Goal: Check status: Check status

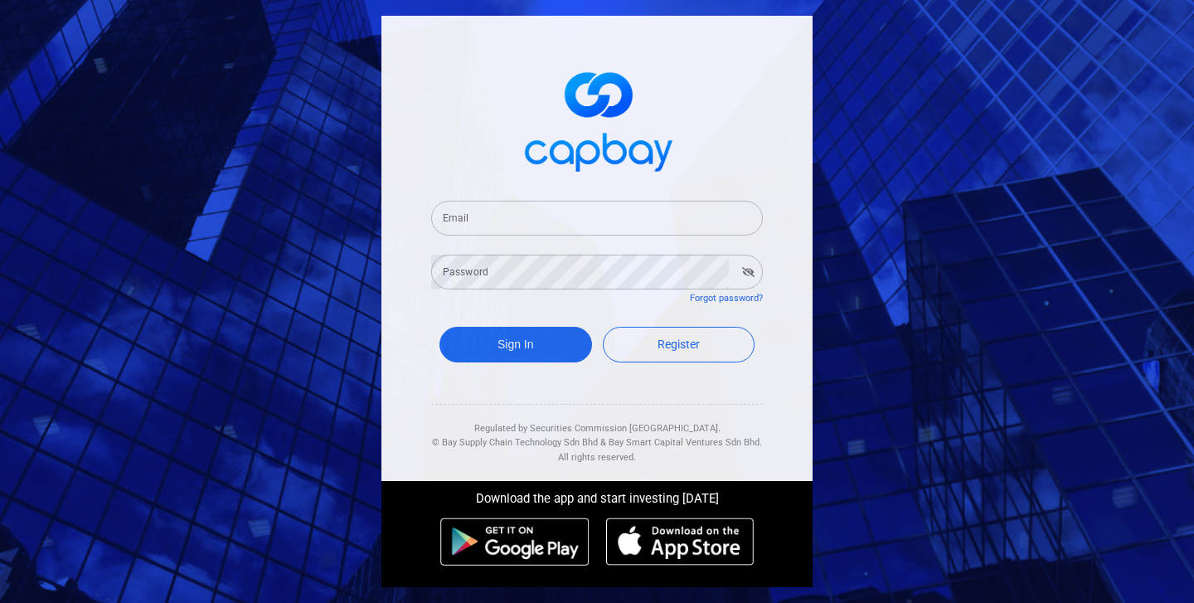
click at [558, 213] on input "Email" at bounding box center [597, 218] width 332 height 35
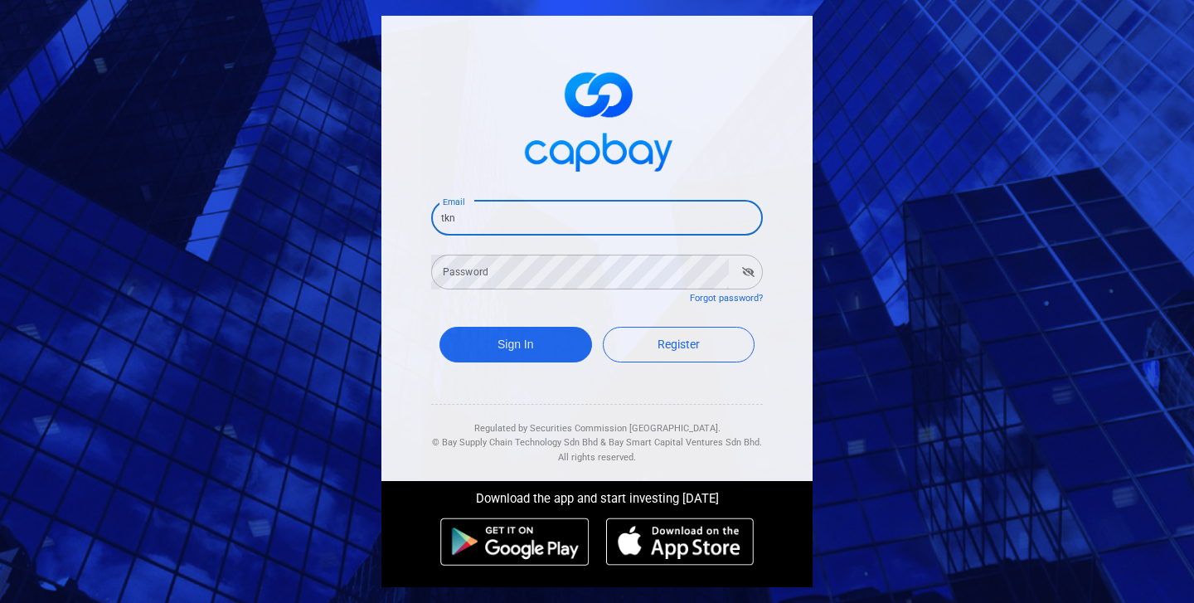
type input "[EMAIL_ADDRESS][DOMAIN_NAME]"
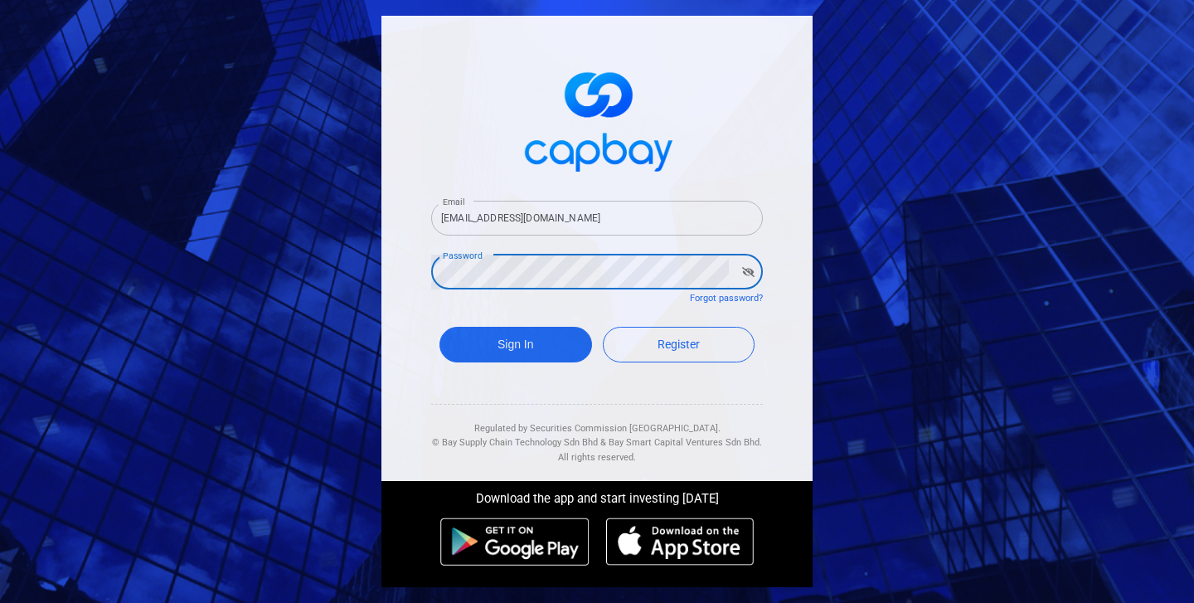
click at [439, 327] on button "Sign In" at bounding box center [515, 345] width 153 height 36
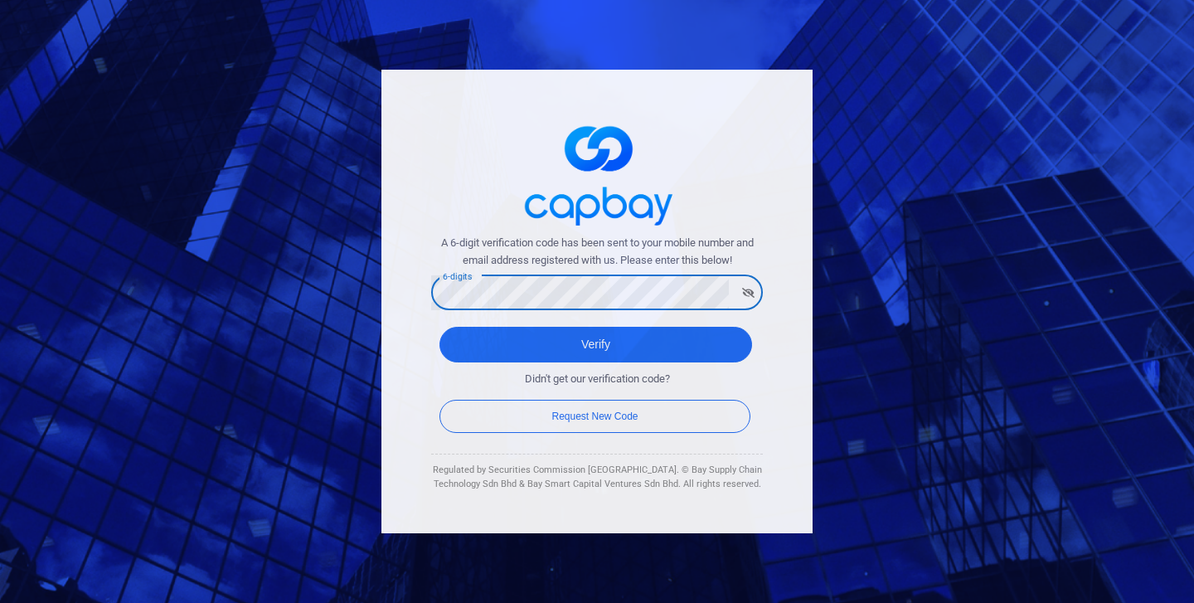
click at [439, 327] on button "Verify" at bounding box center [595, 345] width 312 height 36
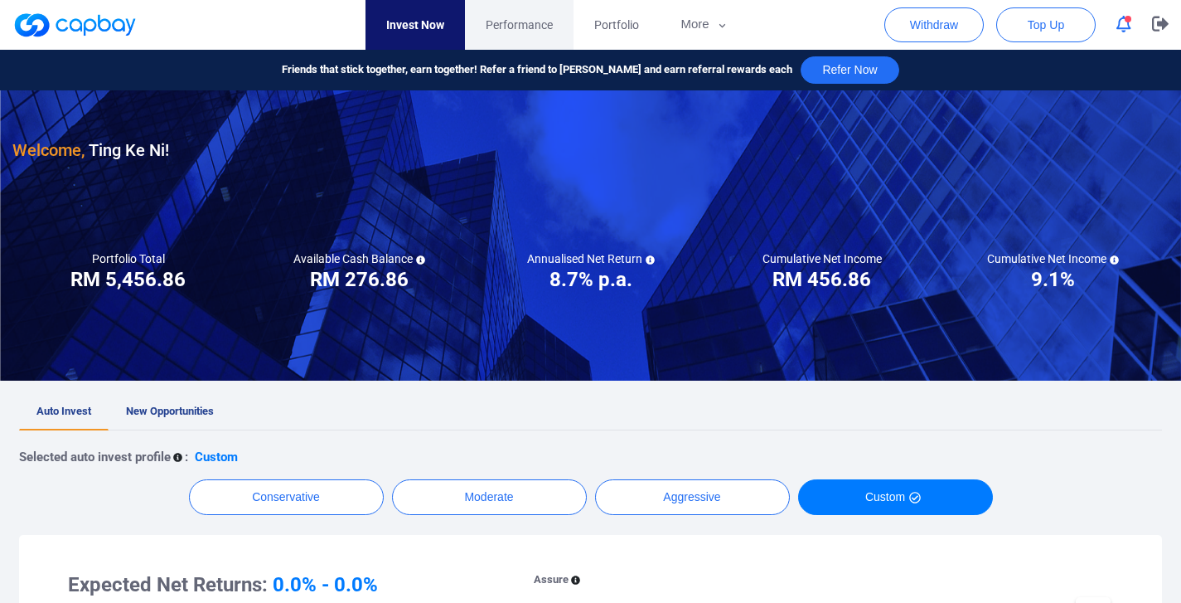
click at [517, 19] on span "Performance" at bounding box center [519, 25] width 67 height 18
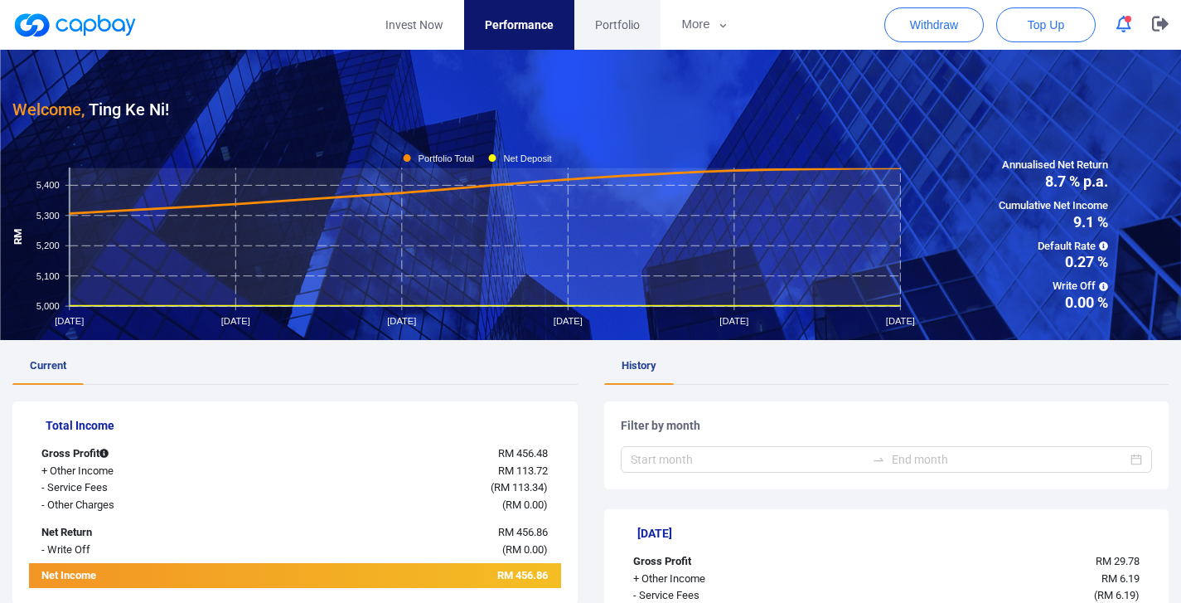
click at [621, 18] on span "Portfolio" at bounding box center [617, 25] width 45 height 18
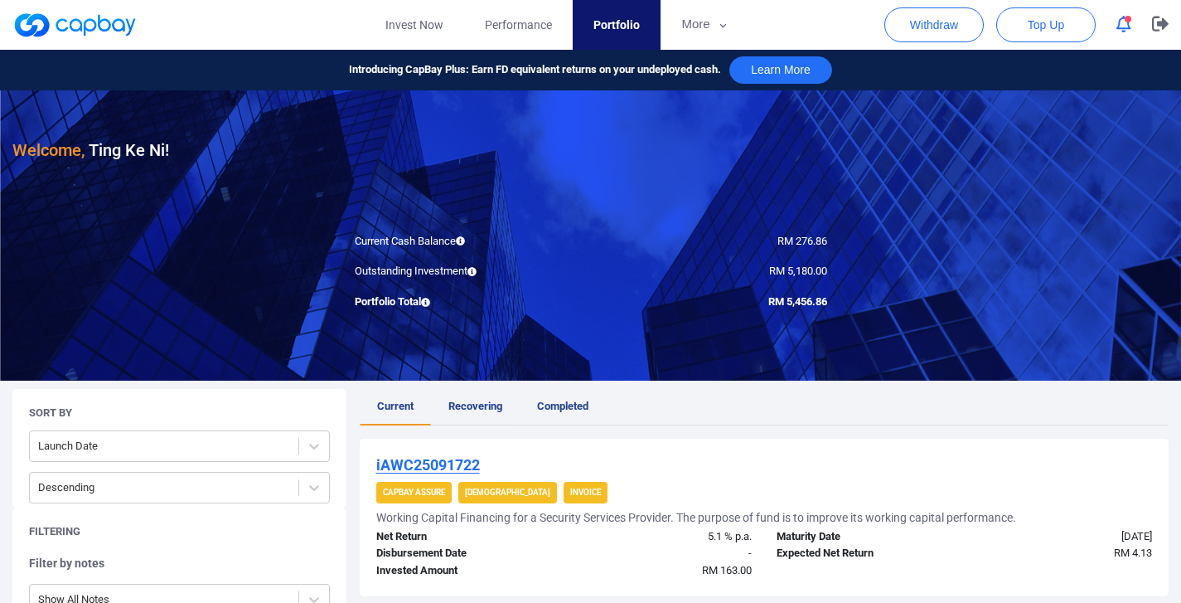
click at [485, 401] on span "Recovering" at bounding box center [475, 406] width 54 height 12
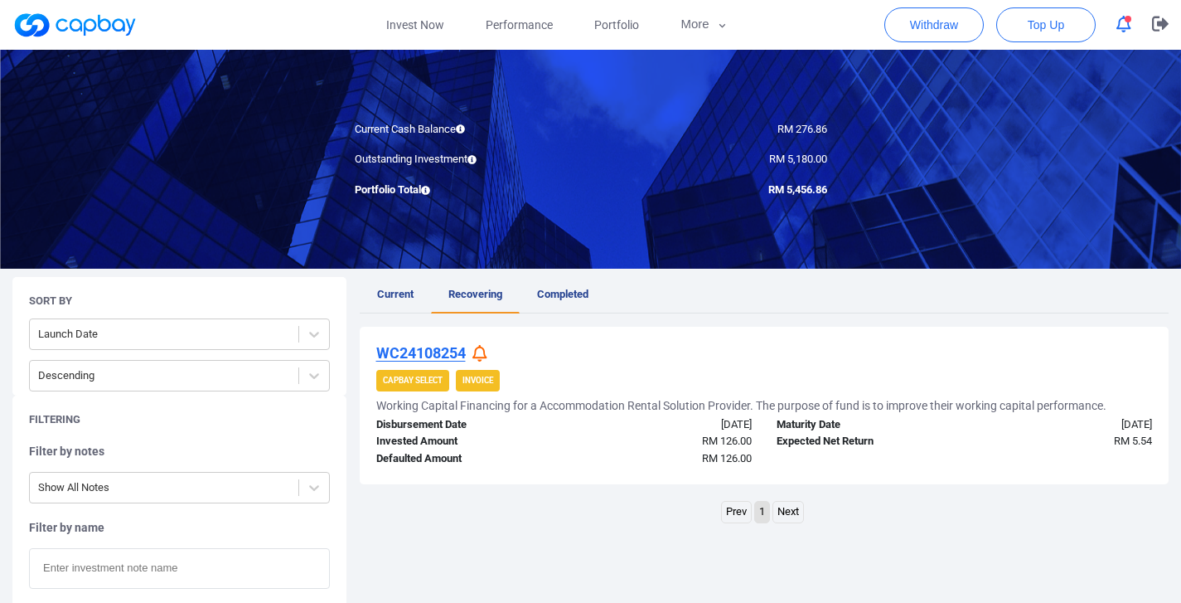
scroll to position [192, 0]
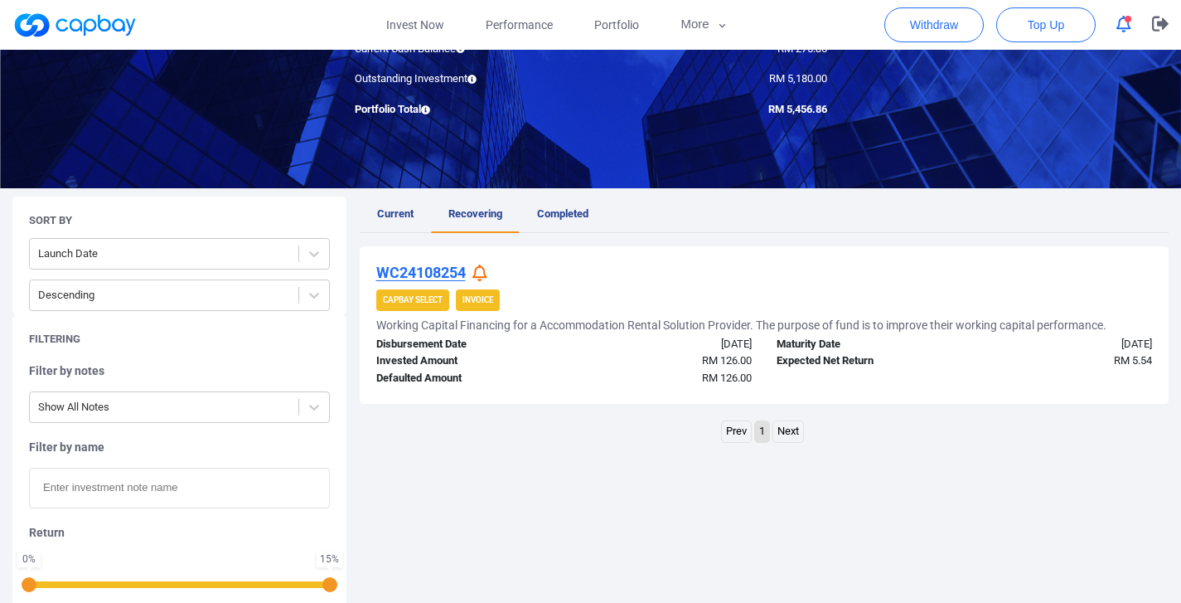
click at [429, 274] on u "WC24108254" at bounding box center [421, 272] width 90 height 17
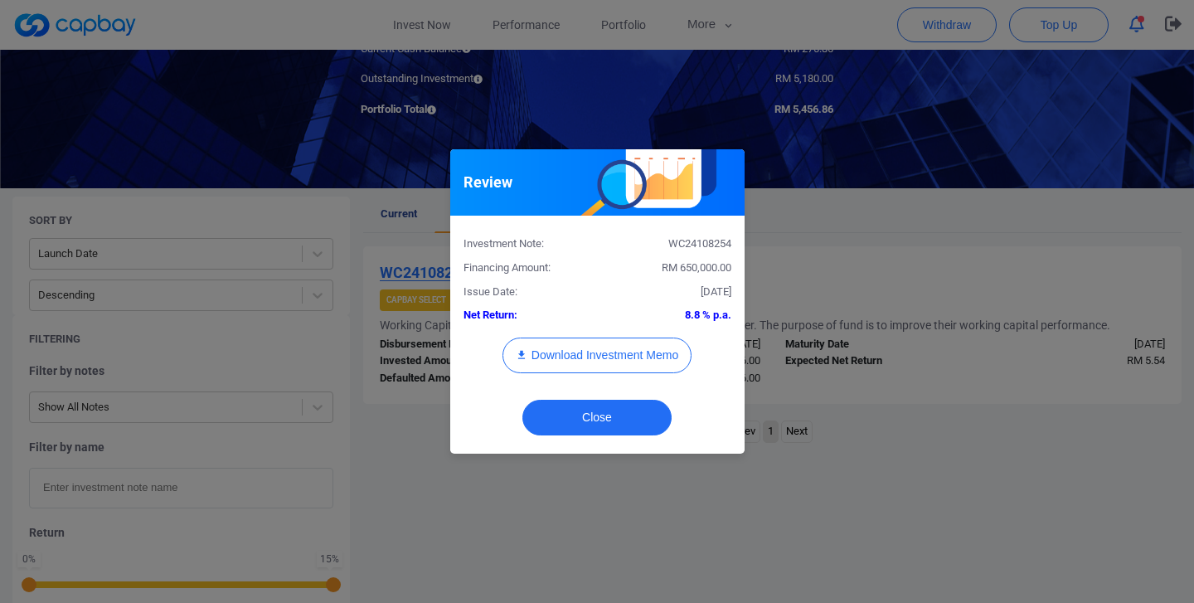
click at [937, 277] on div "Review Investment Note: WC24108254 Financing Amount: RM 650,000.00 Issue Date: …" at bounding box center [597, 301] width 1194 height 603
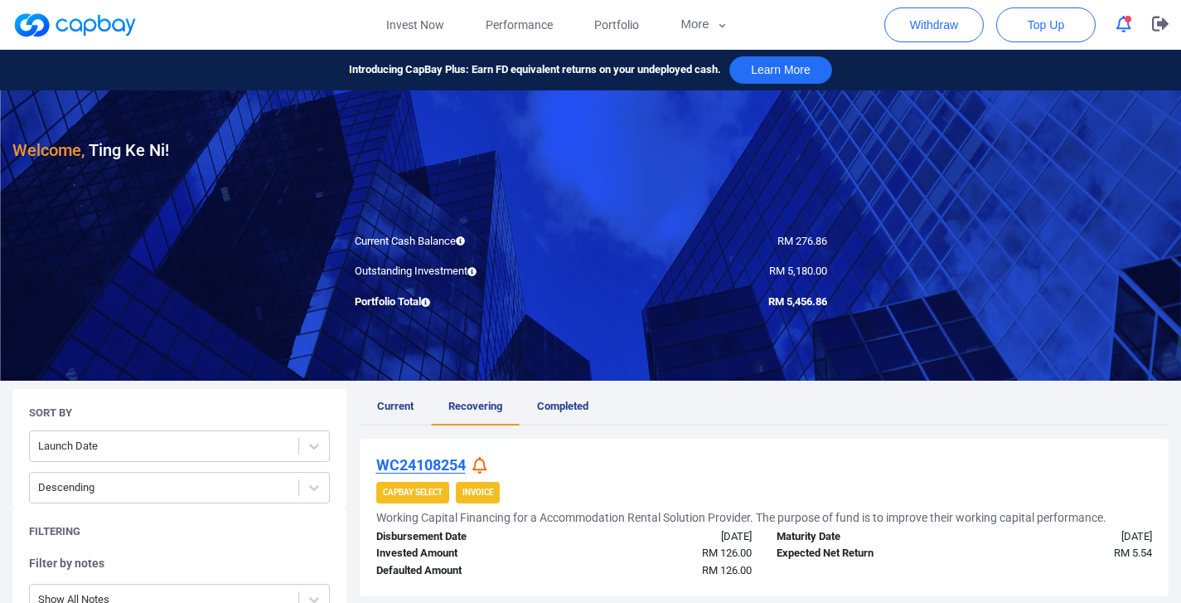
scroll to position [0, 0]
